Goal: Task Accomplishment & Management: Use online tool/utility

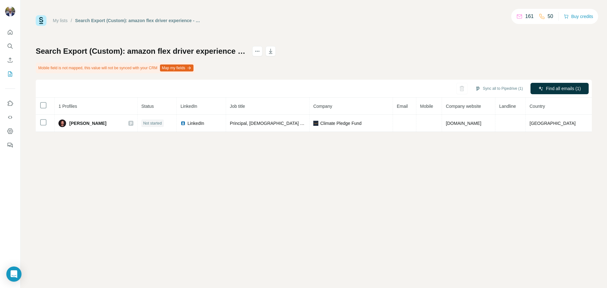
click at [348, 124] on span "Climate Pledge Fund" at bounding box center [340, 123] width 41 height 6
drag, startPoint x: 556, startPoint y: 88, endPoint x: 554, endPoint y: 91, distance: 4.1
click at [556, 89] on span "Find all emails (1)" at bounding box center [563, 88] width 35 height 6
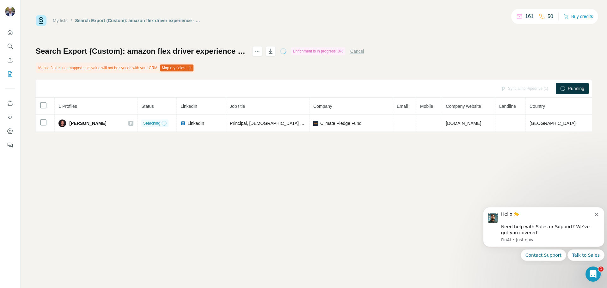
click at [597, 215] on icon "Dismiss notification" at bounding box center [596, 214] width 3 height 3
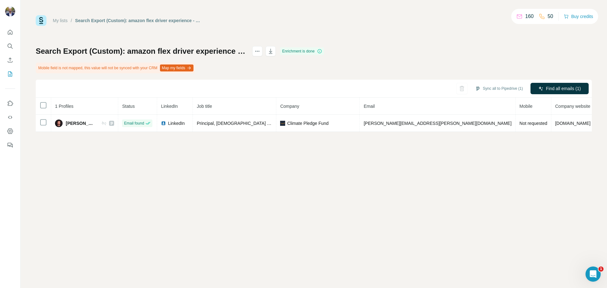
click at [408, 123] on span "alexander.dumont@ext.doordash.com" at bounding box center [438, 123] width 148 height 5
click at [489, 87] on button "Sync all to Pipedrive (1)" at bounding box center [499, 88] width 57 height 9
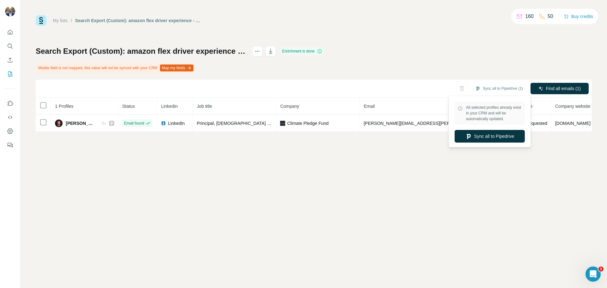
click at [559, 194] on div "My lists / Search Export (Custom): amazon flex driver experience - 29/09/2025 1…" at bounding box center [314, 144] width 587 height 288
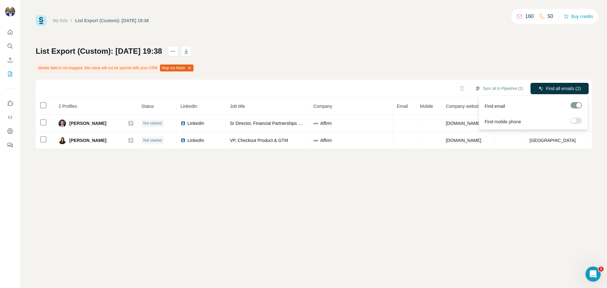
click at [567, 86] on span "Find all emails (2)" at bounding box center [563, 88] width 35 height 6
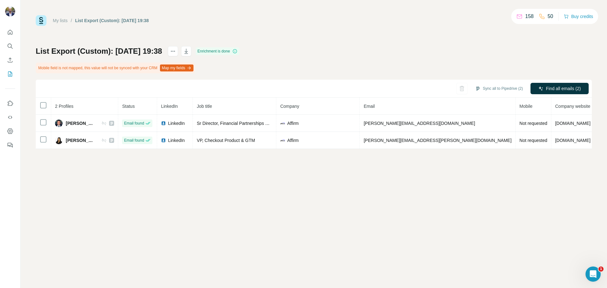
click at [497, 88] on button "Sync all to Pipedrive (2)" at bounding box center [499, 88] width 57 height 9
drag, startPoint x: 295, startPoint y: 246, endPoint x: 304, endPoint y: 97, distance: 148.7
click at [303, 214] on div "My lists / List Export (Custom): 29/09/2025 19:38 158 50 Buy credits List Expor…" at bounding box center [314, 144] width 587 height 288
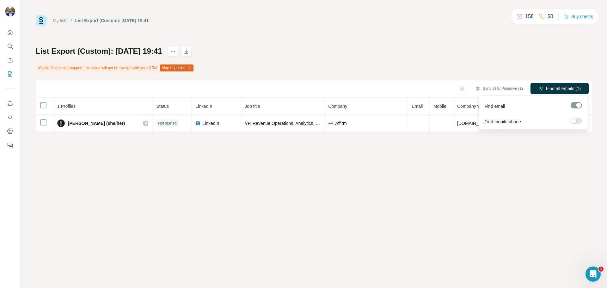
click at [568, 86] on span "Find all emails (1)" at bounding box center [563, 88] width 35 height 6
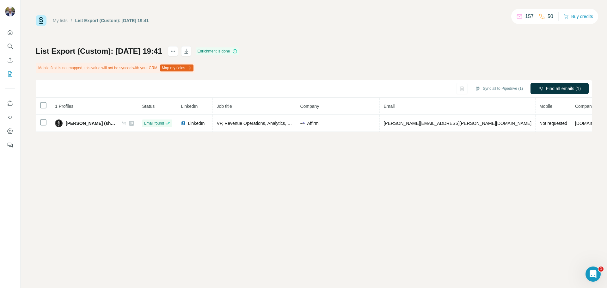
drag, startPoint x: 500, startPoint y: 85, endPoint x: 431, endPoint y: 97, distance: 70.6
click at [499, 86] on button "Sync all to Pipedrive (1)" at bounding box center [499, 88] width 57 height 9
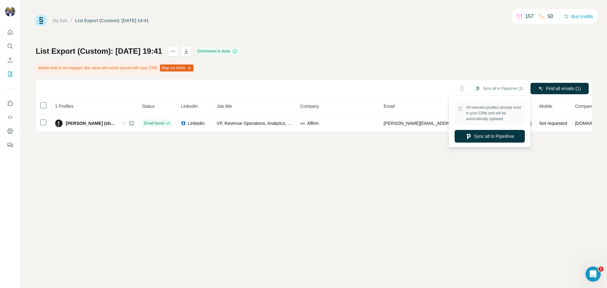
drag, startPoint x: 490, startPoint y: 134, endPoint x: 408, endPoint y: 70, distance: 104.0
click at [483, 129] on div "All selected profiles already exist in your CRM and will be automatically updat…" at bounding box center [490, 121] width 79 height 49
click at [486, 136] on button "Sync all to Pipedrive" at bounding box center [490, 136] width 70 height 13
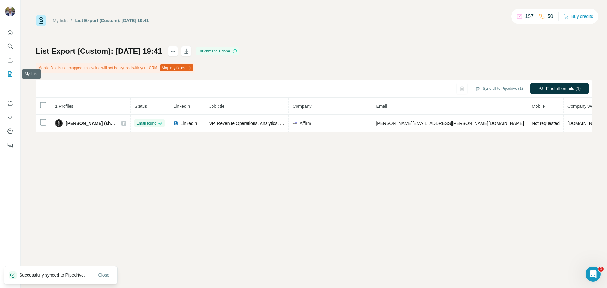
click at [9, 71] on icon "My lists" at bounding box center [10, 74] width 6 height 6
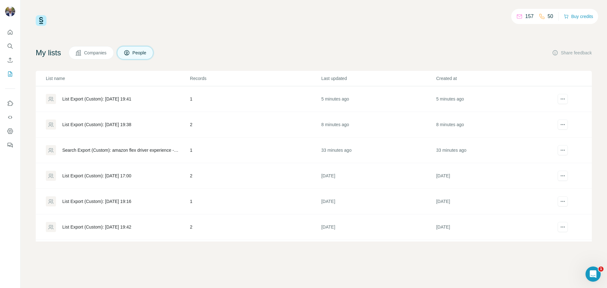
click at [130, 121] on div "List Export (Custom): 29/09/2025 19:38" at bounding box center [118, 125] width 144 height 10
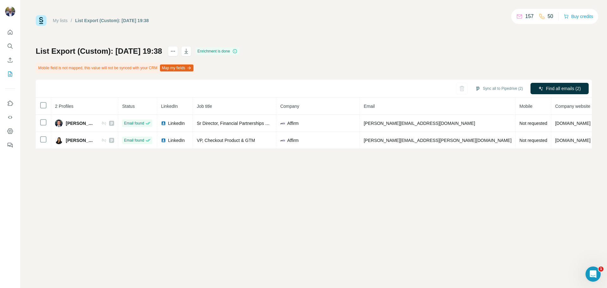
click at [494, 87] on button "Sync all to Pipedrive (2)" at bounding box center [499, 88] width 57 height 9
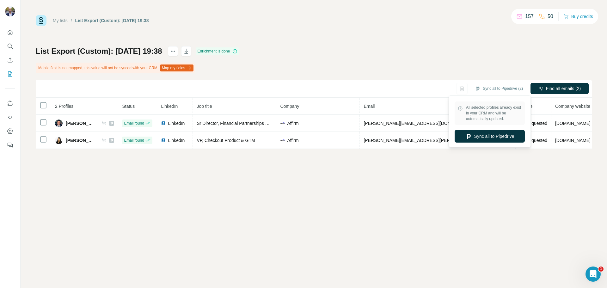
click at [475, 135] on button "Sync all to Pipedrive" at bounding box center [490, 136] width 70 height 13
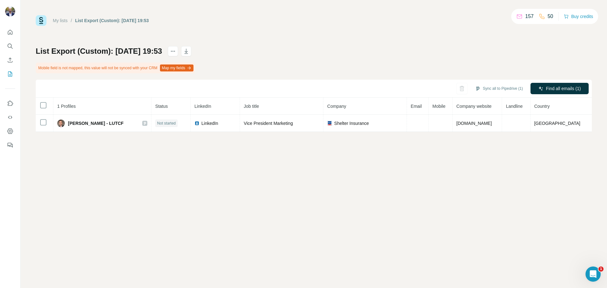
drag, startPoint x: 527, startPoint y: 84, endPoint x: 537, endPoint y: 88, distance: 10.3
click at [527, 84] on div "Sync all to Pipedrive (1)" at bounding box center [499, 88] width 57 height 11
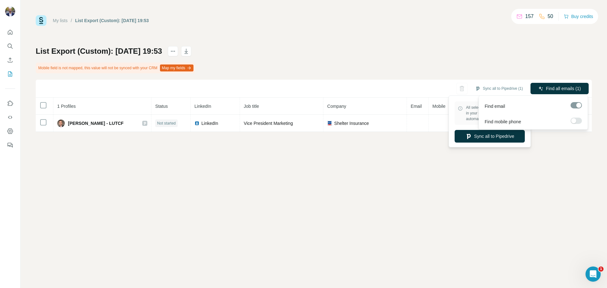
click at [540, 86] on icon "button" at bounding box center [541, 88] width 5 height 5
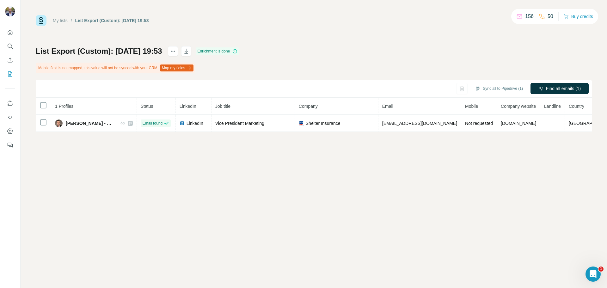
click at [500, 87] on button "Sync all to Pipedrive (1)" at bounding box center [499, 88] width 57 height 9
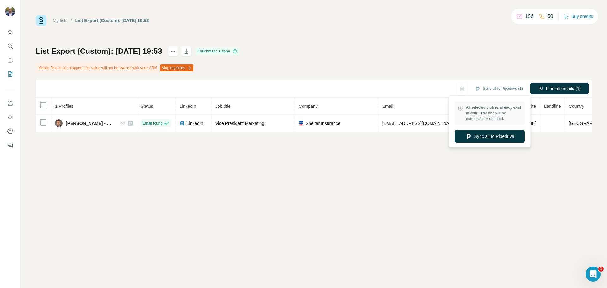
click at [476, 136] on button "Sync all to Pipedrive" at bounding box center [490, 136] width 70 height 13
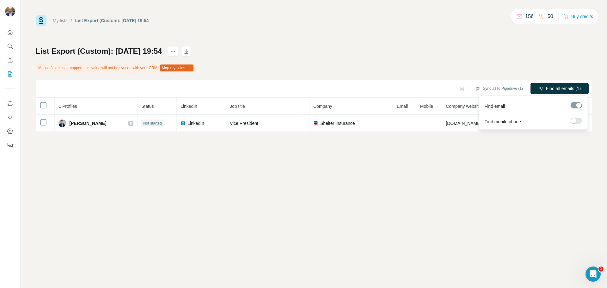
click at [548, 86] on span "Find all emails (1)" at bounding box center [563, 88] width 35 height 6
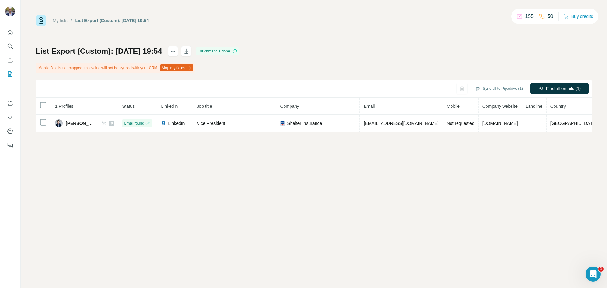
click at [493, 85] on button "Sync all to Pipedrive (1)" at bounding box center [499, 88] width 57 height 9
click at [486, 136] on button "Sync all to Pipedrive" at bounding box center [490, 136] width 70 height 13
